Goal: Submit feedback/report problem: Submit feedback/report problem

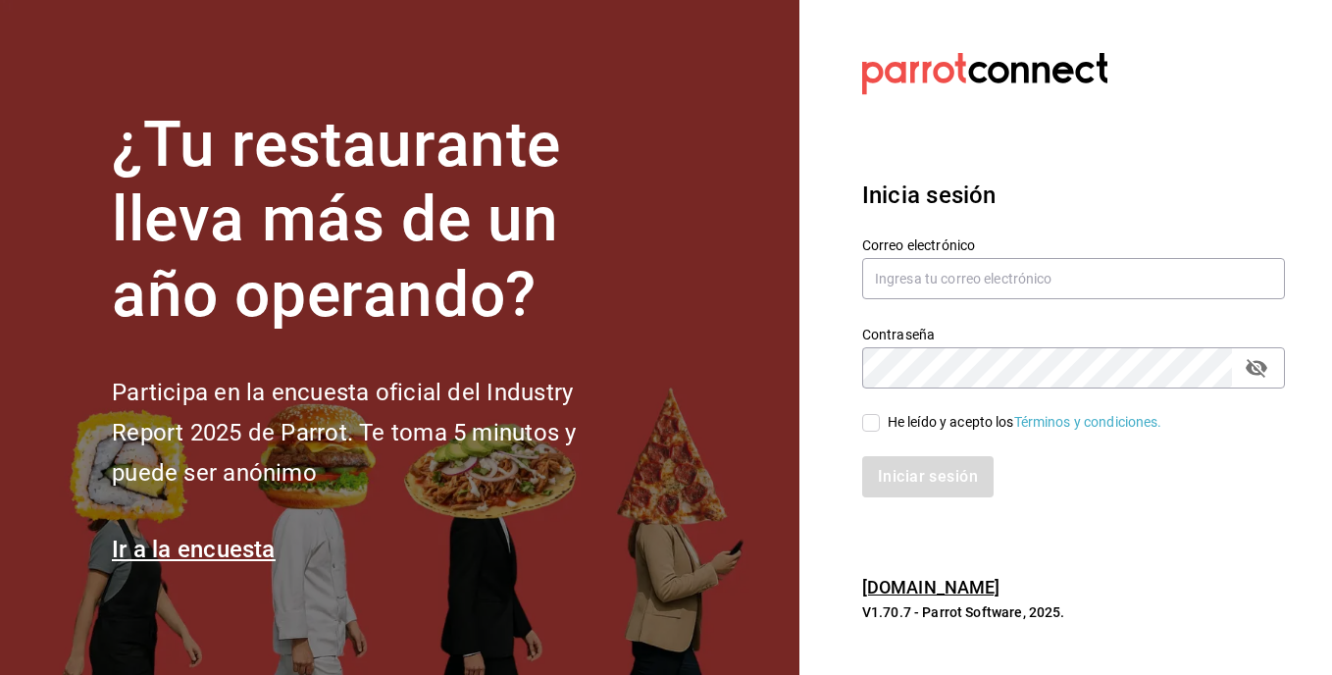
click at [227, 553] on link "Ir a la encuesta" at bounding box center [194, 548] width 164 height 27
click at [323, 165] on h1 "¿Tu restaurante lleva más de un año operando?" at bounding box center [376, 221] width 529 height 226
click at [986, 590] on link "[DOMAIN_NAME]" at bounding box center [931, 587] width 138 height 21
